Goal: Task Accomplishment & Management: Use online tool/utility

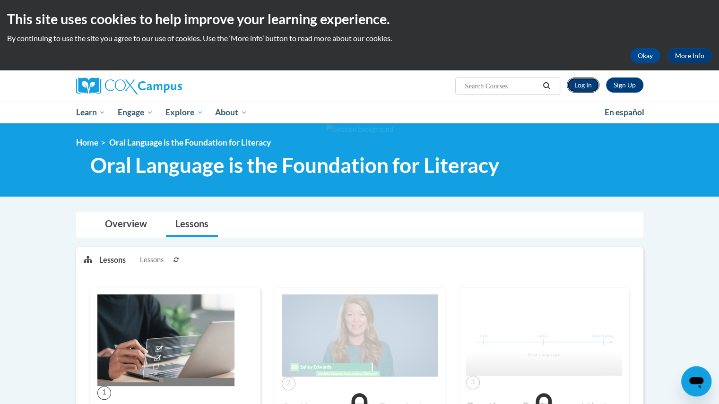
click at [584, 83] on link "Log In" at bounding box center [583, 85] width 33 height 15
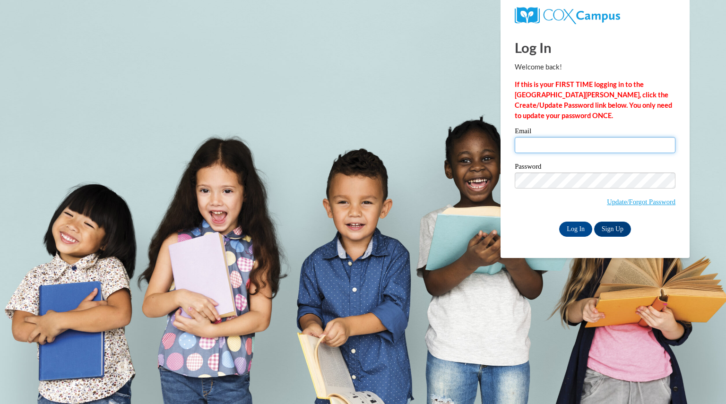
click at [577, 148] on input "Email" at bounding box center [595, 145] width 161 height 16
type input "bornsara@aasd.k12.wi.us"
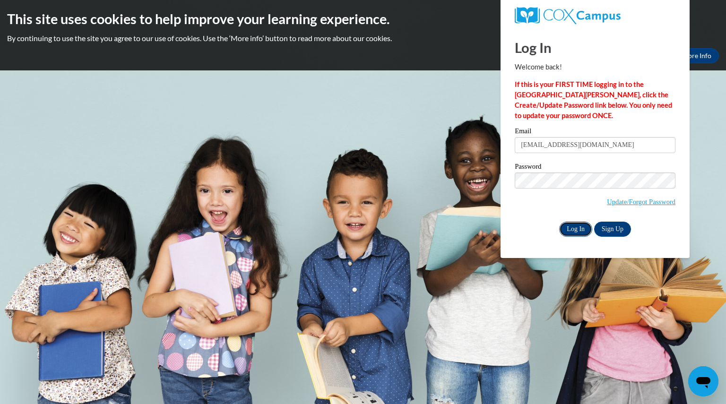
click at [573, 227] on input "Log In" at bounding box center [575, 229] width 33 height 15
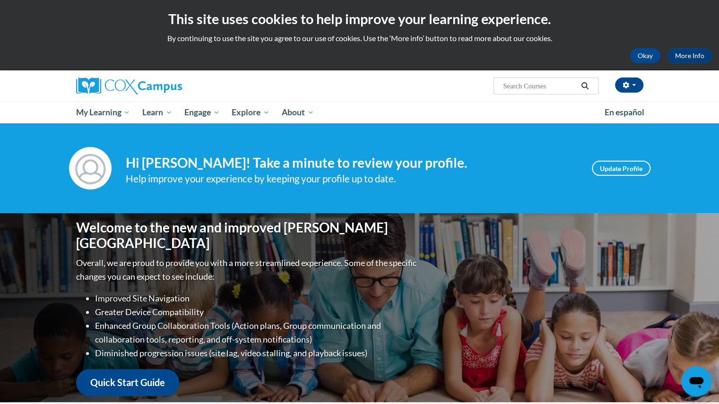
scroll to position [189, 0]
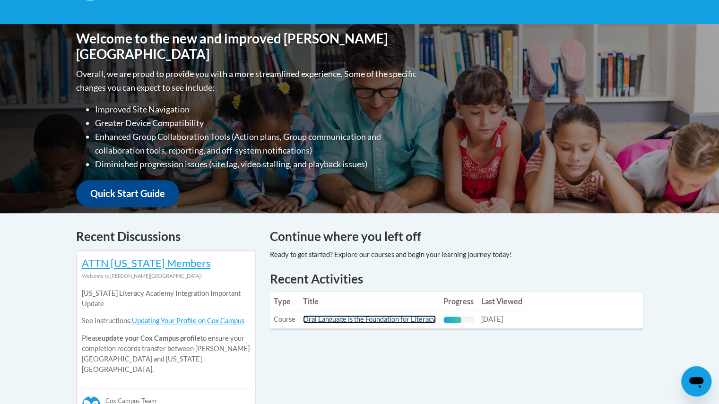
click at [377, 317] on link "Oral Language is the Foundation for Literacy" at bounding box center [369, 319] width 133 height 8
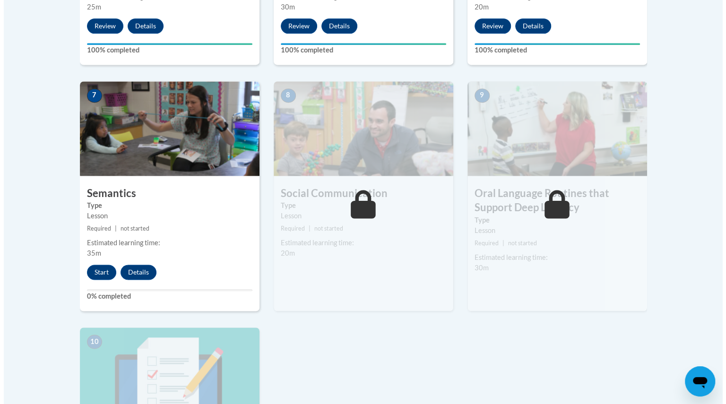
scroll to position [804, 0]
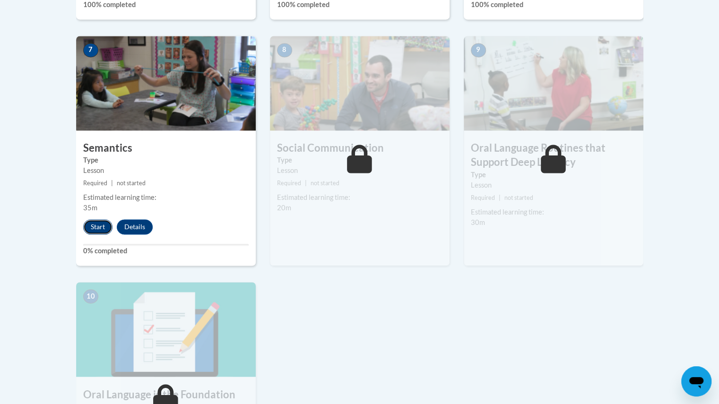
click at [94, 225] on button "Start" at bounding box center [97, 226] width 29 height 15
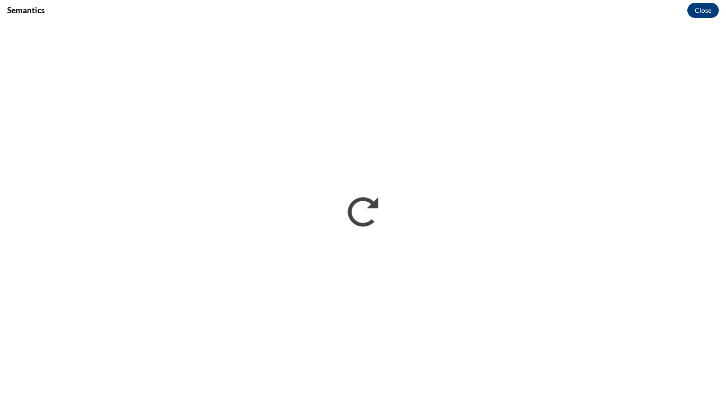
scroll to position [0, 0]
